Goal: Information Seeking & Learning: Learn about a topic

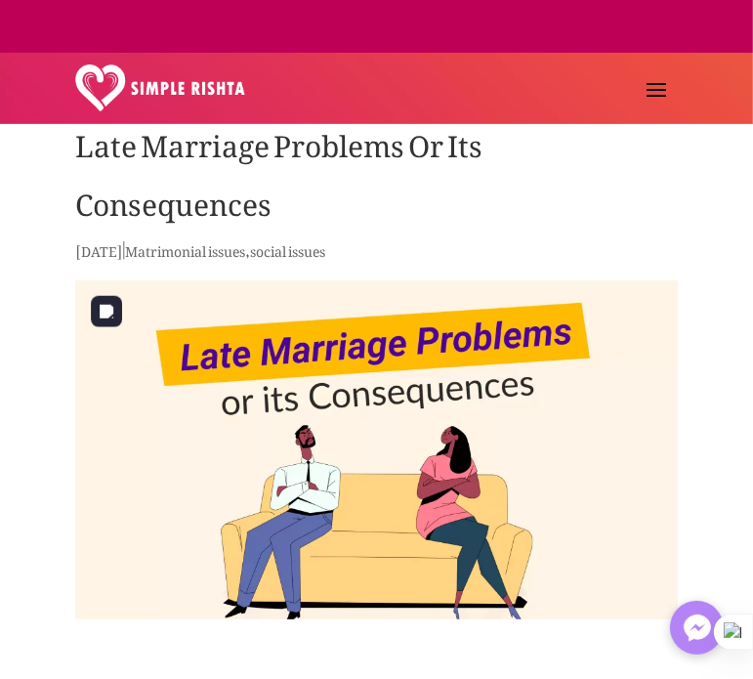
click at [591, 467] on img at bounding box center [376, 449] width 602 height 339
click at [641, 198] on h1 "Late Marriage Problems Or Its Consequences" at bounding box center [376, 172] width 602 height 127
click at [166, 441] on img at bounding box center [376, 449] width 602 height 339
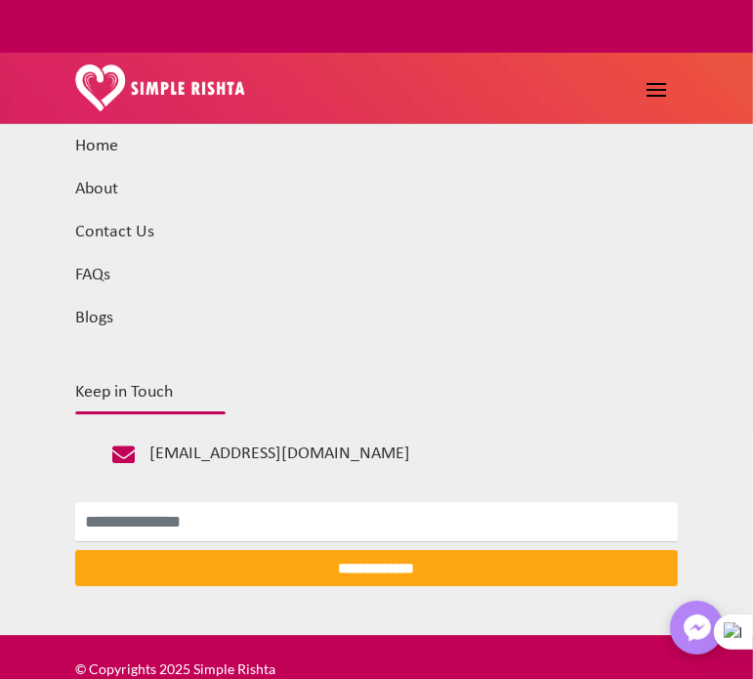
scroll to position [6550, 0]
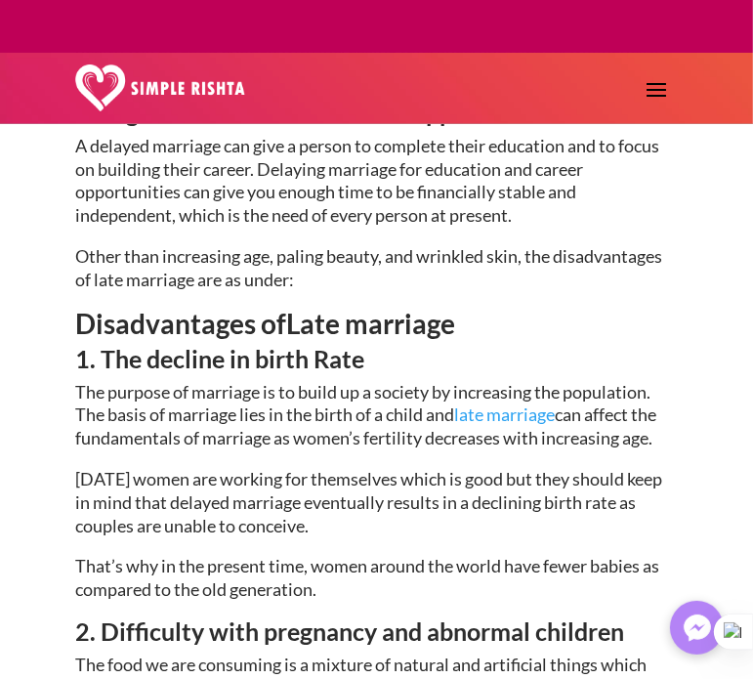
scroll to position [3135, 0]
